Goal: Transaction & Acquisition: Purchase product/service

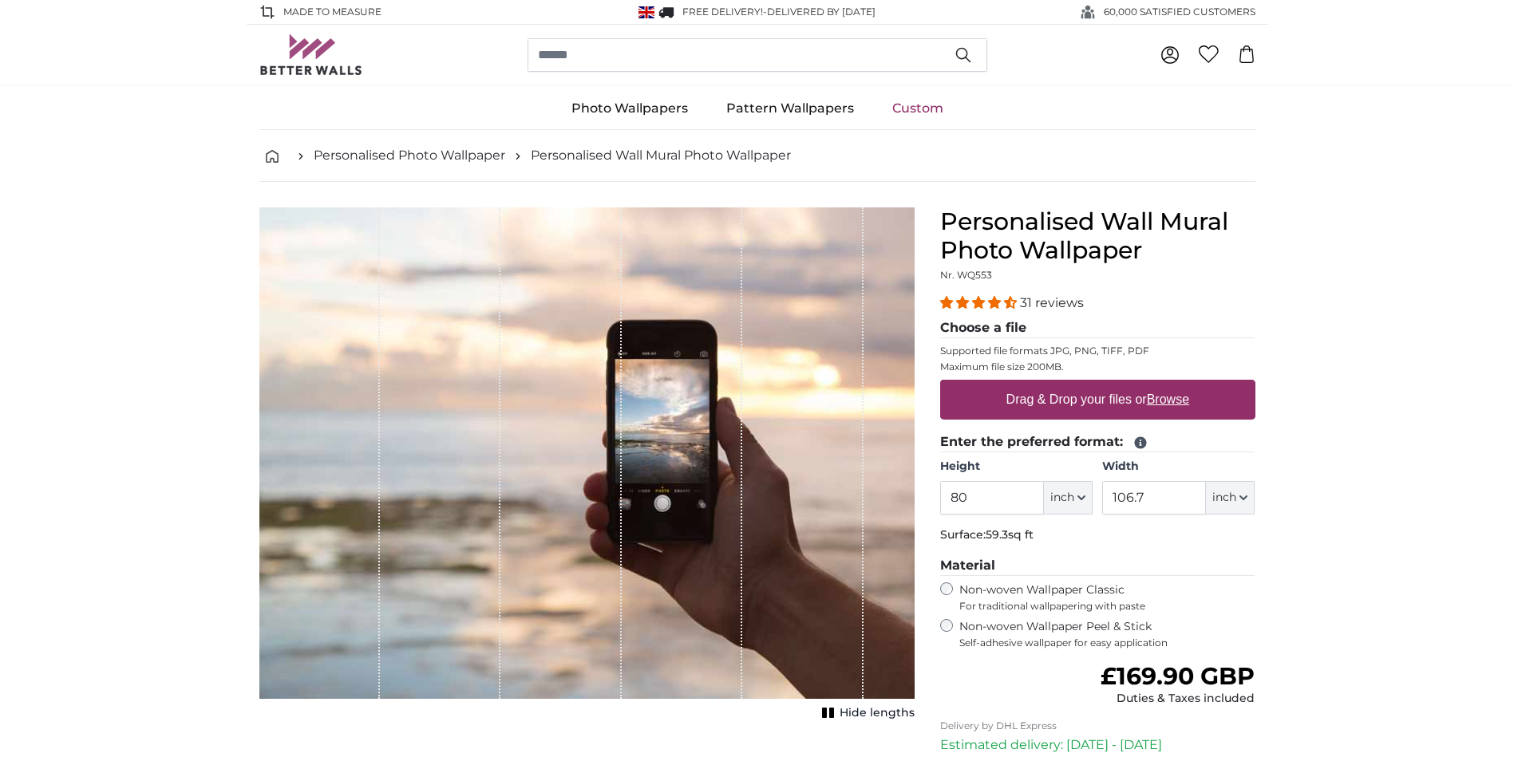
drag, startPoint x: 990, startPoint y: 492, endPoint x: 886, endPoint y: 493, distance: 103.7
click at [886, 493] on product-detail "Cancel Crop image Hide lengths Personalised Wall Mural Photo Wallpaper Nr. WQ55…" at bounding box center [757, 552] width 1021 height 741
click at [1078, 499] on icon "button" at bounding box center [1081, 498] width 8 height 8
click at [1078, 543] on link "Centimeter (cm)" at bounding box center [1067, 540] width 140 height 29
type input "203.2"
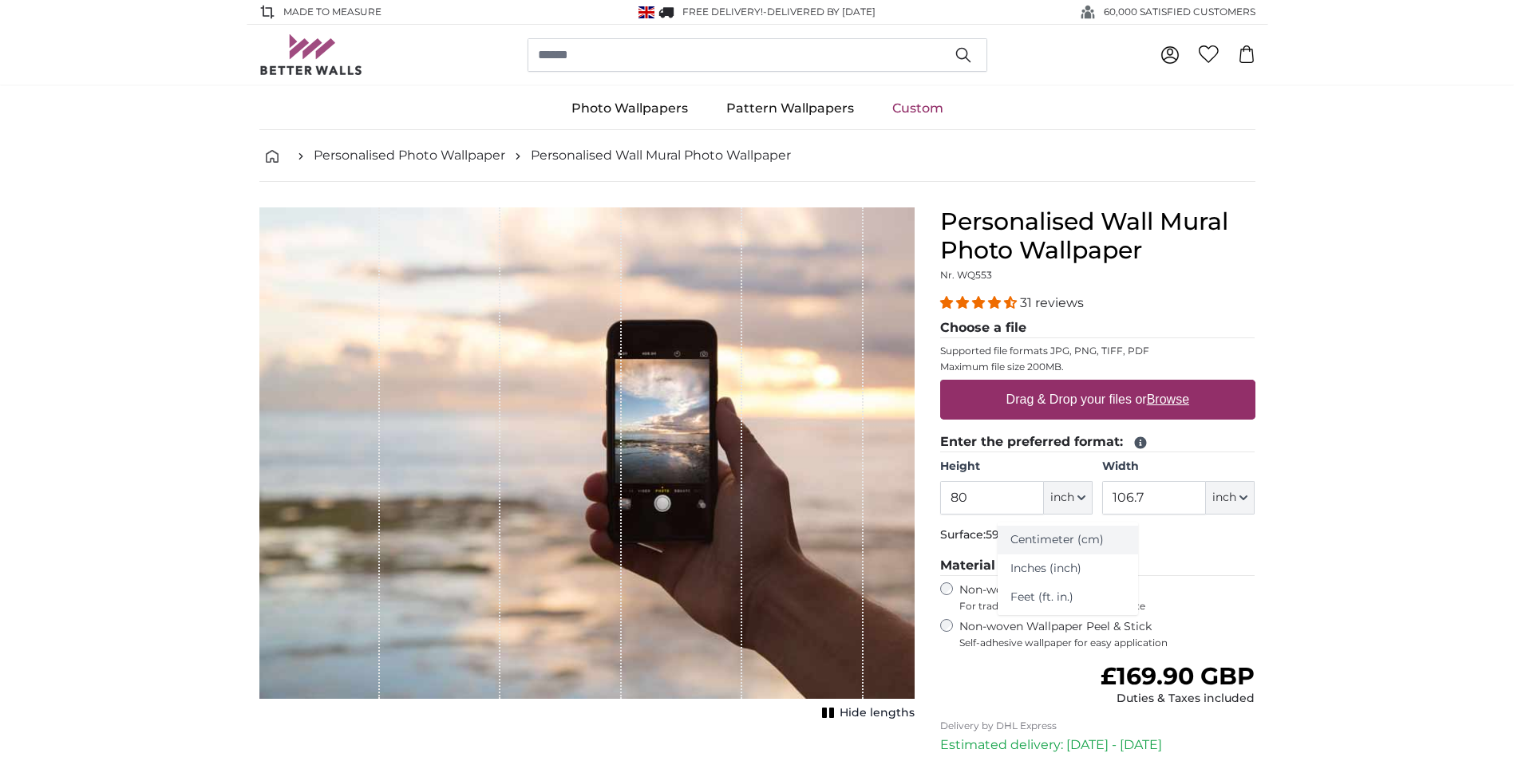
type input "271.1"
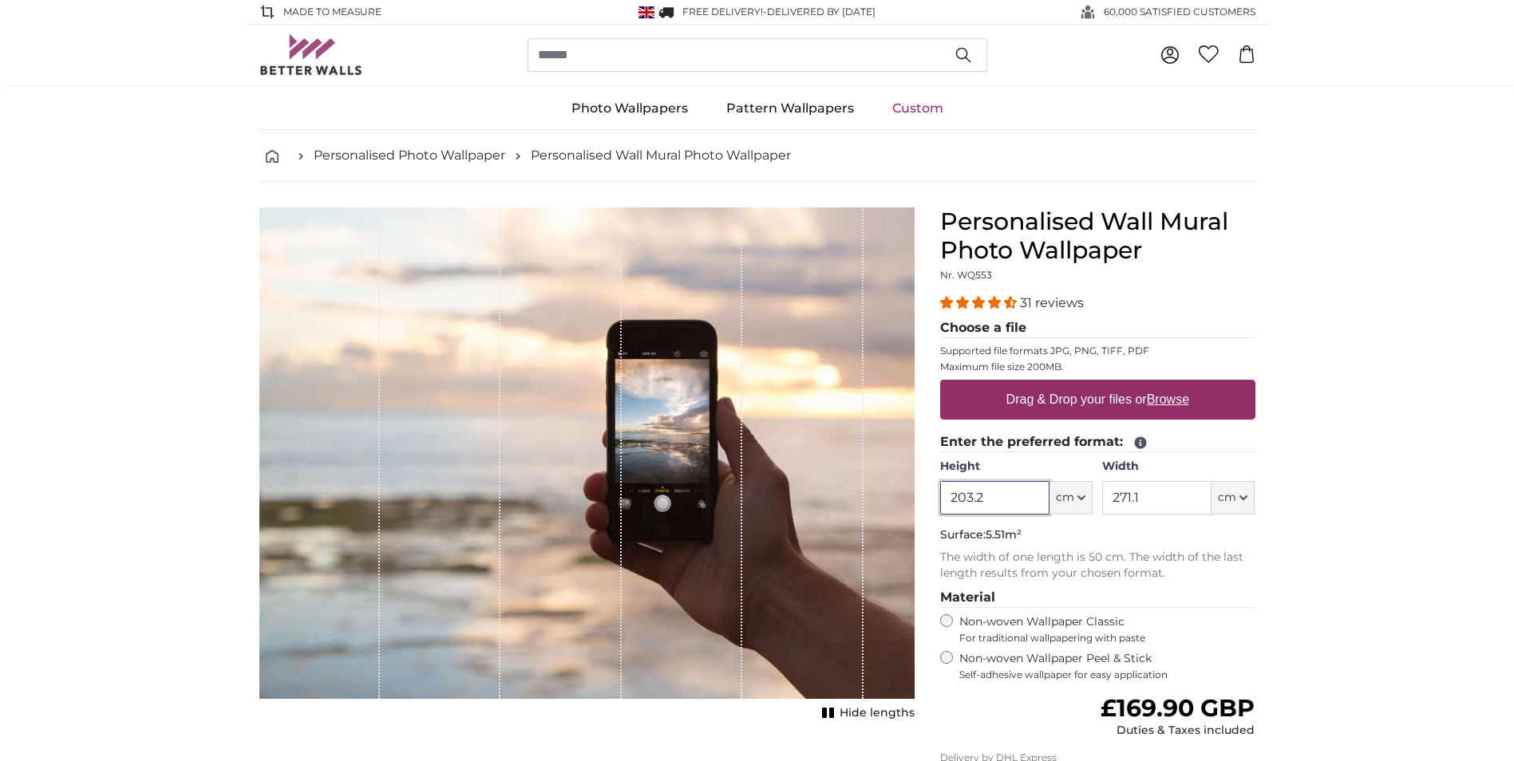
drag, startPoint x: 1005, startPoint y: 502, endPoint x: 923, endPoint y: 499, distance: 81.4
click at [923, 499] on product-detail "Cancel Crop image Hide lengths Personalised Wall Mural Photo Wallpaper Nr. WQ55…" at bounding box center [757, 568] width 1021 height 773
type input "3"
drag, startPoint x: 1190, startPoint y: 503, endPoint x: 1156, endPoint y: 503, distance: 34.3
click at [1156, 503] on input "271.1" at bounding box center [1156, 498] width 109 height 34
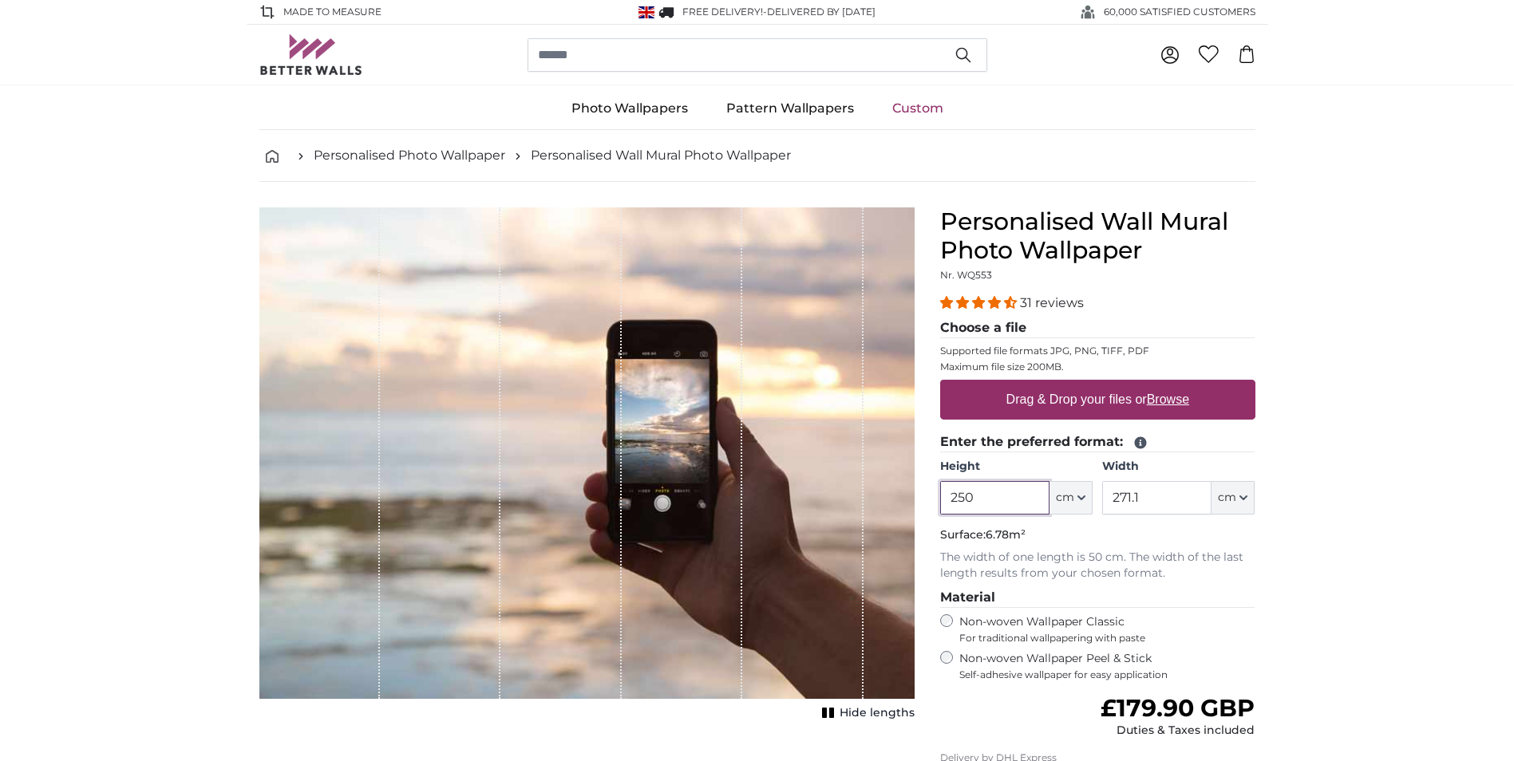
drag, startPoint x: 1012, startPoint y: 502, endPoint x: 934, endPoint y: 503, distance: 77.4
click at [934, 503] on div "Personalised Wall Mural Photo Wallpaper Nr. WQ553 31 reviews Choose a file Supp…" at bounding box center [1097, 581] width 341 height 748
type input "240"
drag, startPoint x: 1161, startPoint y: 503, endPoint x: 1079, endPoint y: 502, distance: 82.2
click at [1079, 502] on div "Height 240 ft cm Centimeter (cm) Inches (inch) Feet (ft. in.) Width 271.1 ft cm…" at bounding box center [1097, 487] width 315 height 56
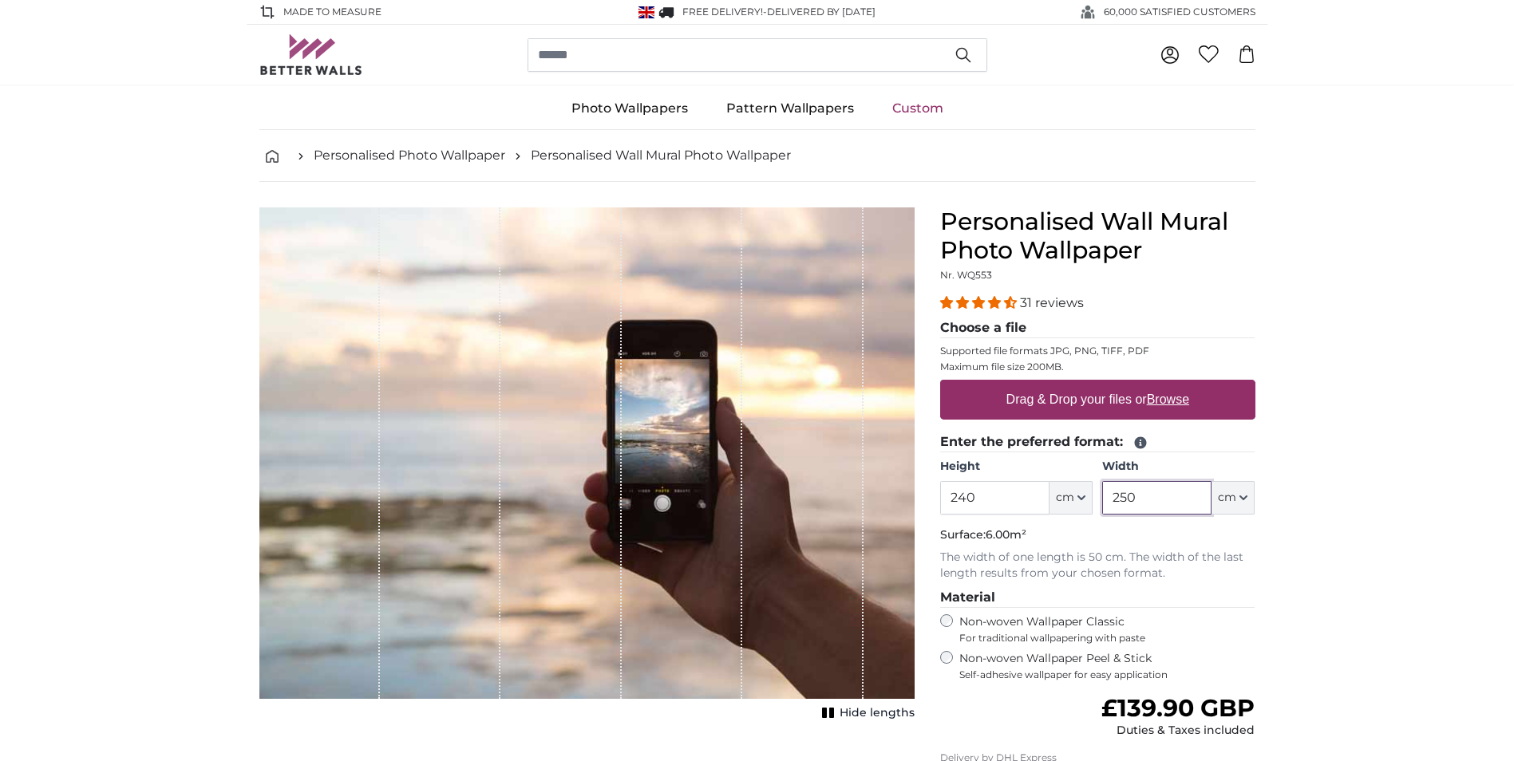
type input "250"
click at [1120, 402] on label "Drag & Drop your files or Browse" at bounding box center [1096, 400] width 195 height 32
click at [1120, 385] on input "Drag & Drop your files or Browse" at bounding box center [1097, 382] width 315 height 5
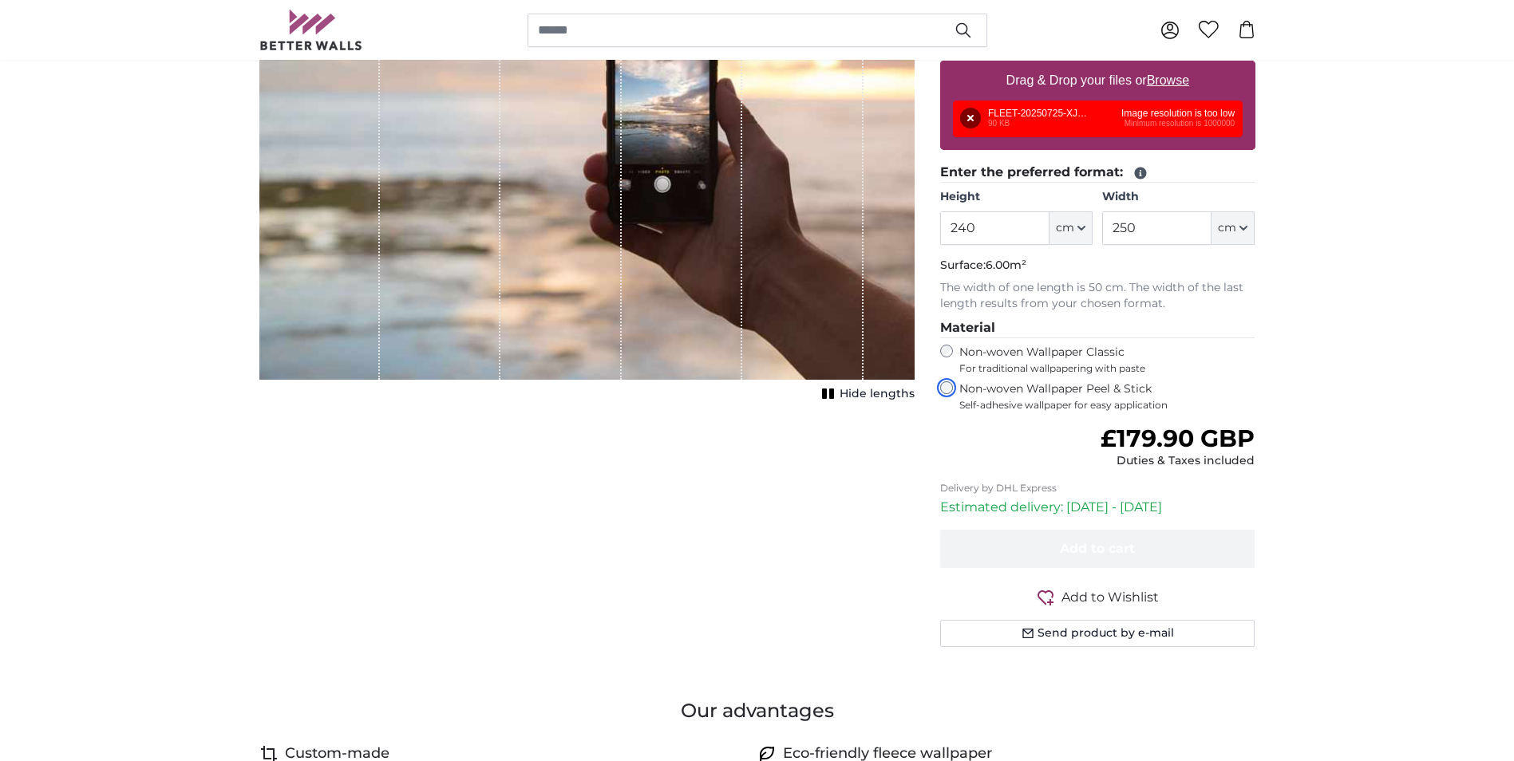
scroll to position [160, 0]
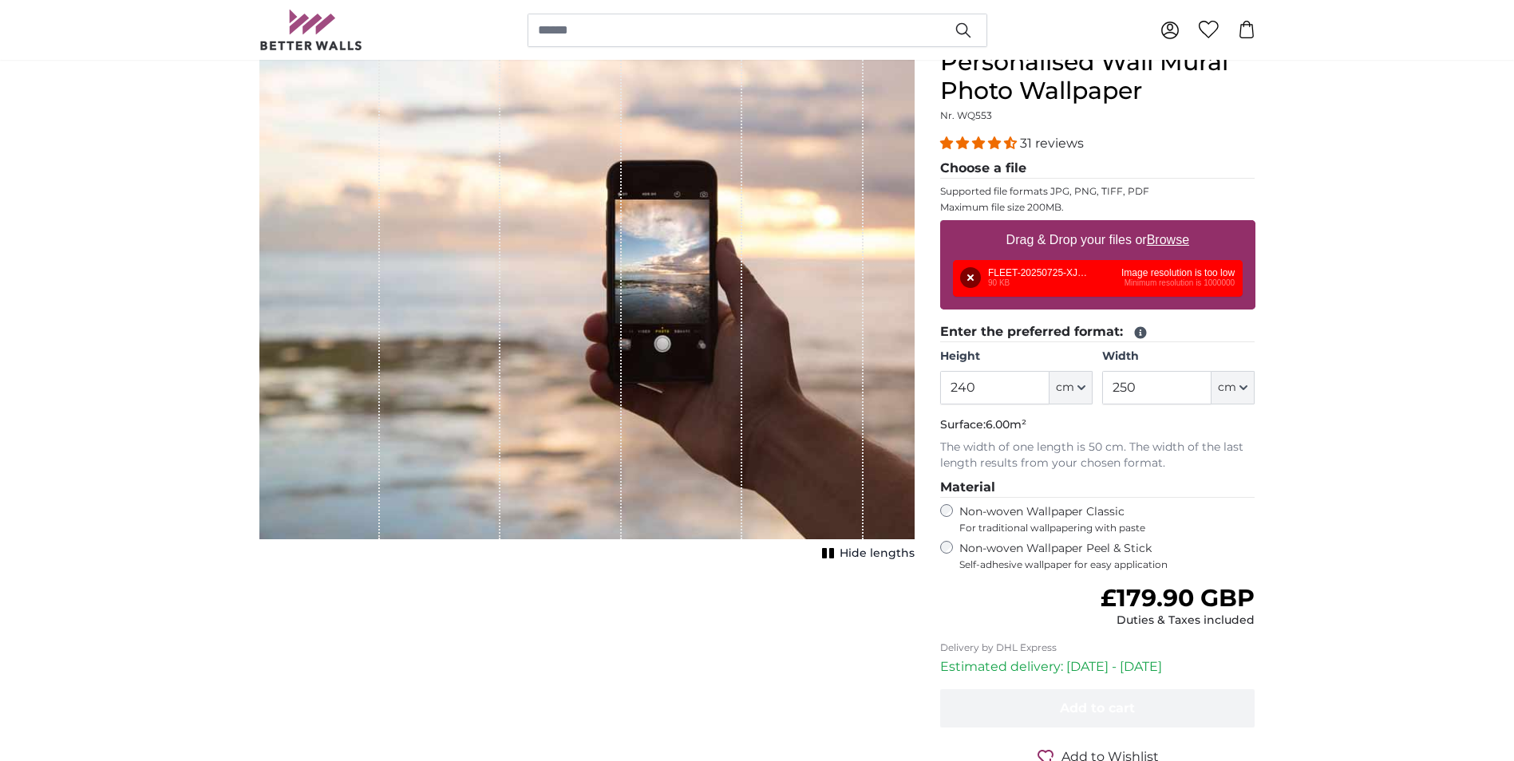
click at [1096, 284] on div "Remove Retry Remove Upload Cancel Retry Remove FLEET-20250725-XJ0360-047.jpg.iC…" at bounding box center [1098, 278] width 290 height 37
click at [1167, 279] on div "Remove Retry Remove Upload Cancel Retry Remove FLEET-20250725-XJ0360-047.jpg.iC…" at bounding box center [1098, 278] width 290 height 37
